Goal: Transaction & Acquisition: Purchase product/service

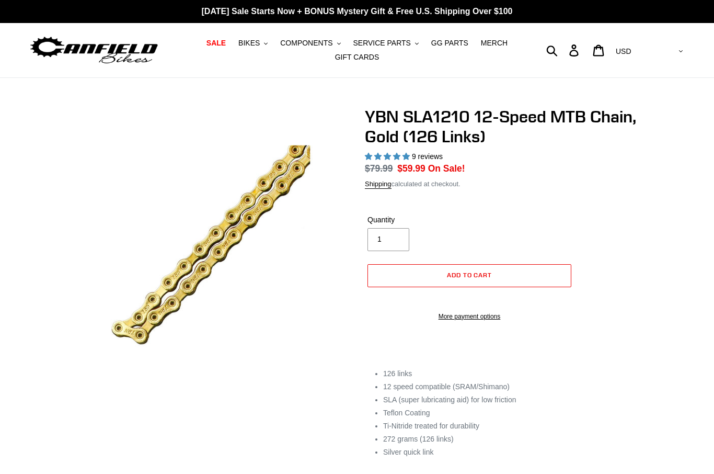
select select "highest-rating"
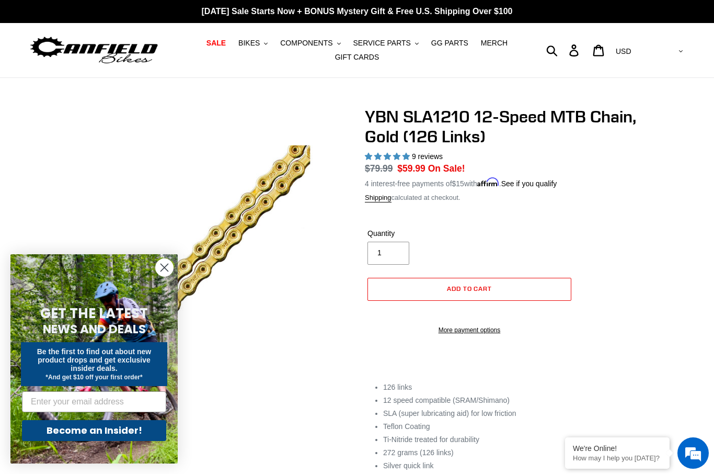
click at [169, 269] on circle "Close dialog" at bounding box center [164, 267] width 17 height 17
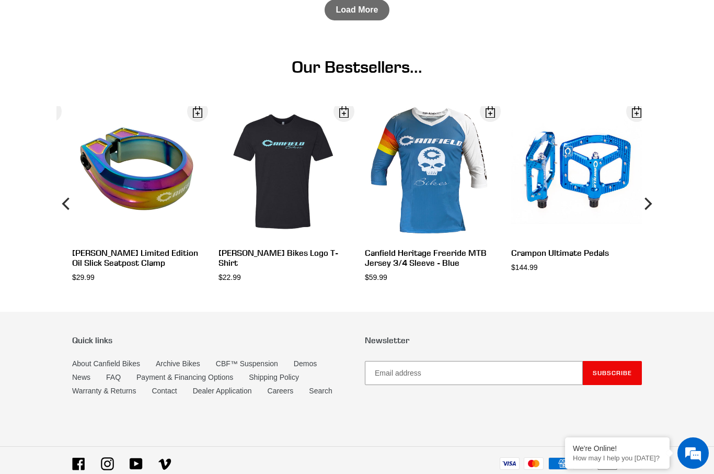
scroll to position [1211, 0]
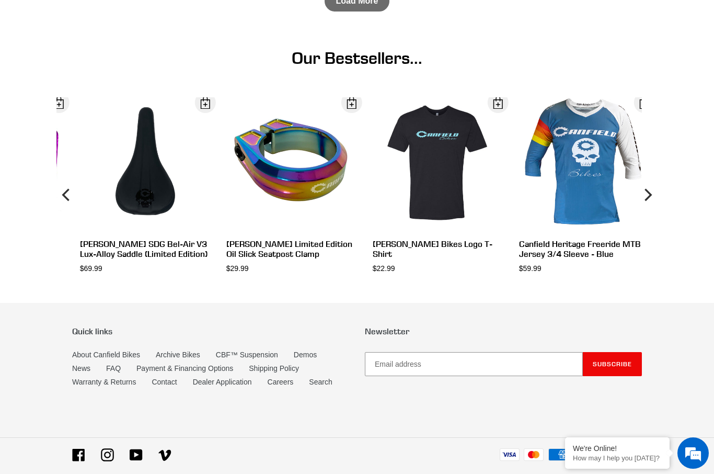
click at [106, 359] on link "About Canfield Bikes" at bounding box center [106, 354] width 68 height 8
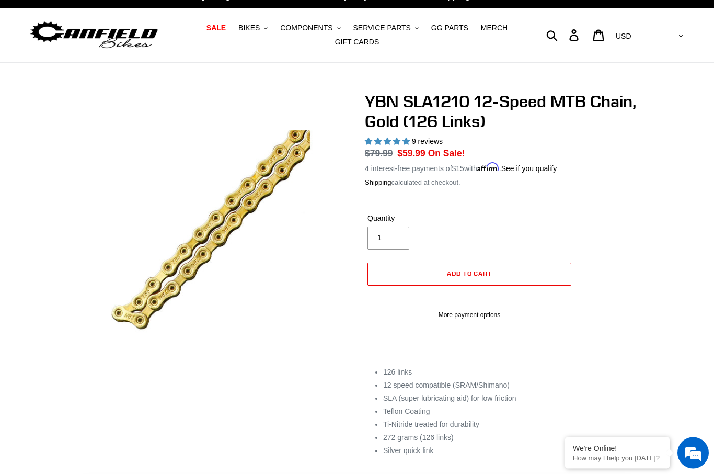
scroll to position [15, 0]
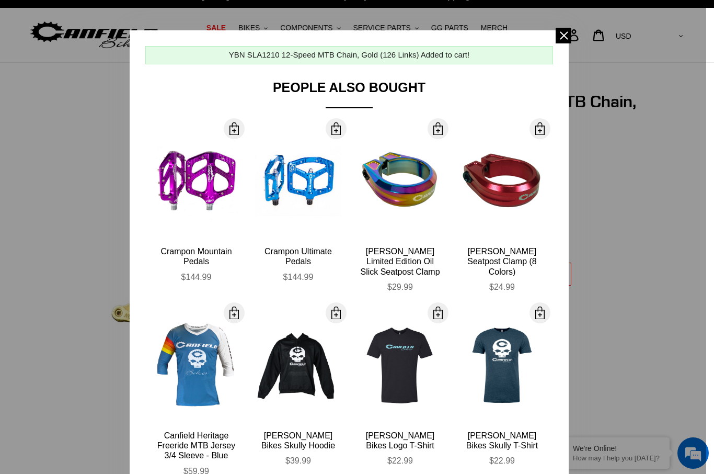
click at [560, 36] on span at bounding box center [564, 36] width 16 height 16
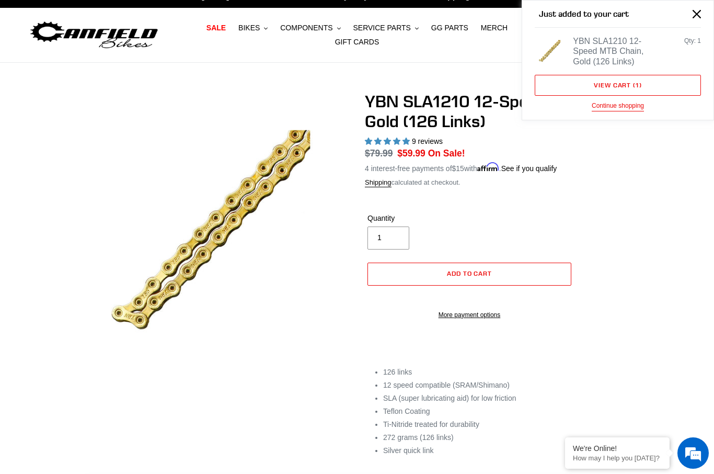
click at [633, 86] on link "View cart ( 1 )" at bounding box center [618, 85] width 166 height 21
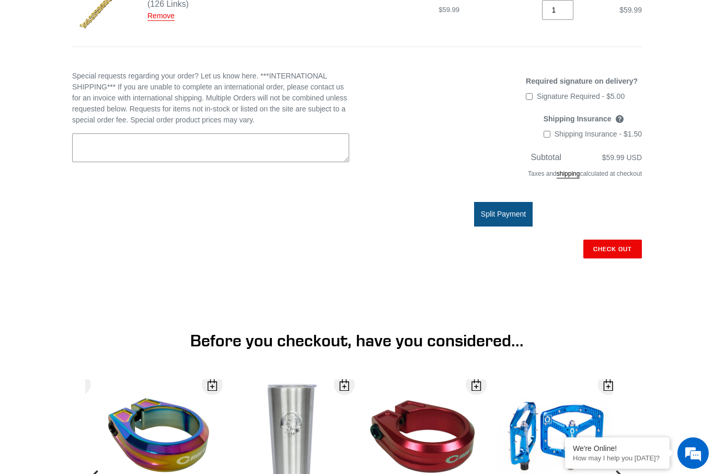
scroll to position [223, 0]
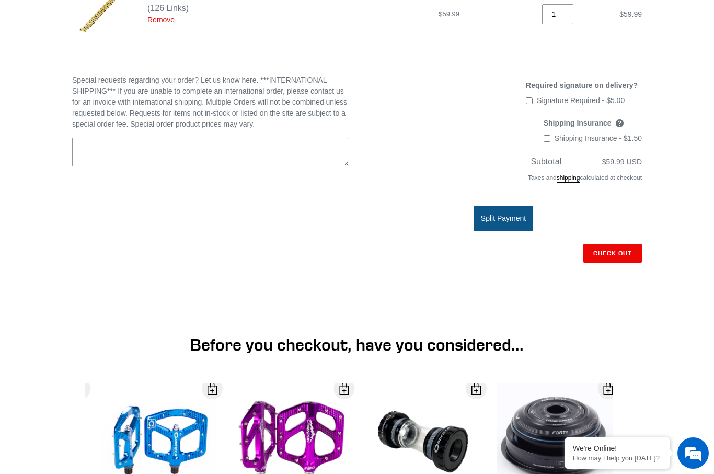
click at [618, 255] on input "Check out" at bounding box center [612, 253] width 59 height 19
